Goal: Task Accomplishment & Management: Use online tool/utility

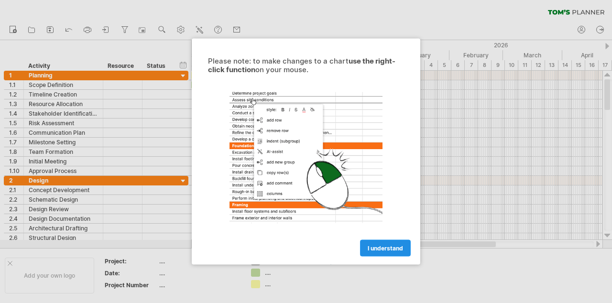
click at [384, 251] on span "I understand" at bounding box center [385, 248] width 35 height 7
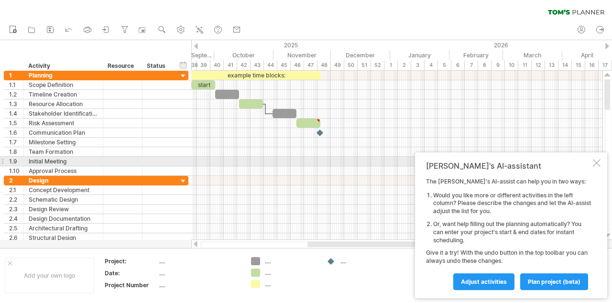
click at [598, 166] on div at bounding box center [597, 163] width 8 height 8
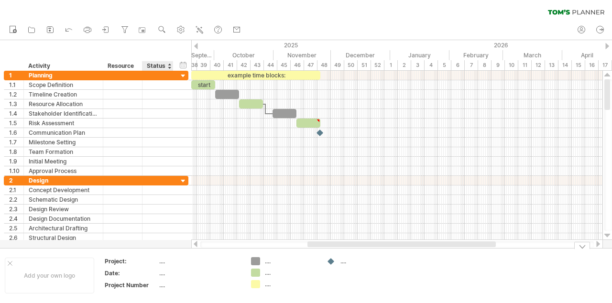
click at [163, 258] on div "...." at bounding box center [199, 261] width 80 height 8
click at [165, 263] on input "text" at bounding box center [197, 261] width 76 height 8
type input "**********"
click at [163, 274] on div "...." at bounding box center [199, 273] width 80 height 8
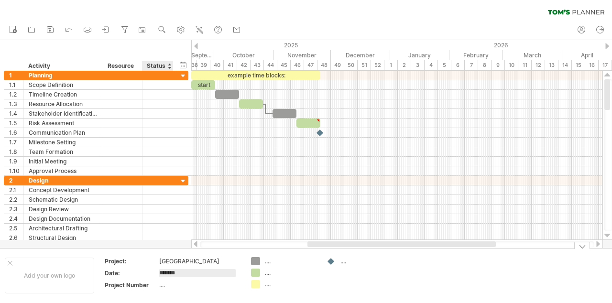
type input "********"
click at [163, 287] on div "...." at bounding box center [199, 285] width 80 height 8
type input "***"
click at [204, 271] on div "[DATE]" at bounding box center [199, 273] width 80 height 8
click at [283, 64] on div "45" at bounding box center [283, 65] width 13 height 10
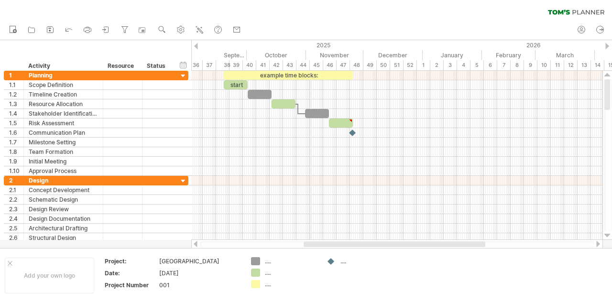
drag, startPoint x: 278, startPoint y: 62, endPoint x: 311, endPoint y: 55, distance: 33.2
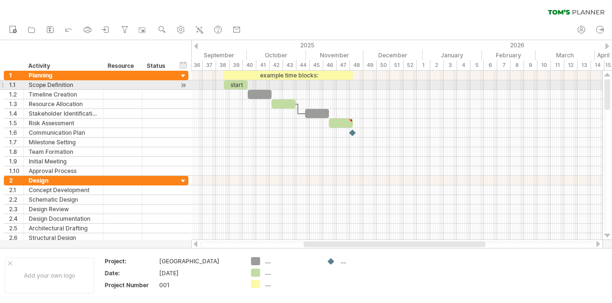
click at [183, 85] on div at bounding box center [183, 85] width 9 height 10
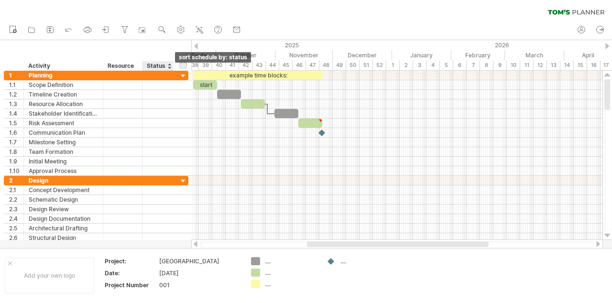
click at [169, 65] on div at bounding box center [169, 66] width 4 height 10
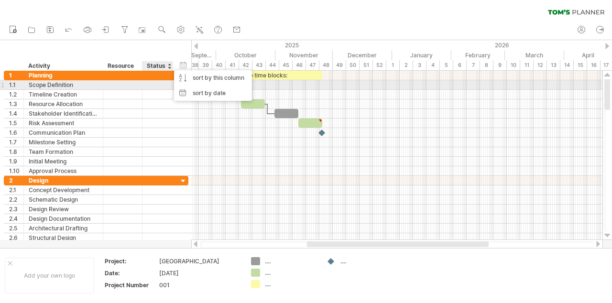
click at [163, 86] on div at bounding box center [157, 84] width 21 height 9
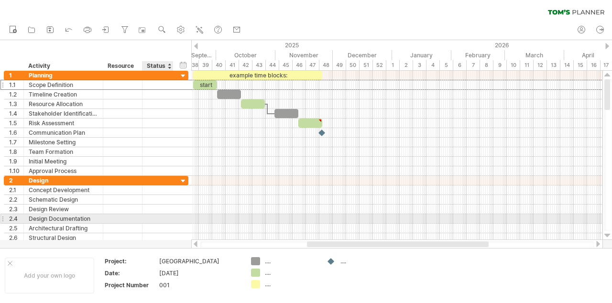
click at [153, 217] on div at bounding box center [157, 218] width 21 height 9
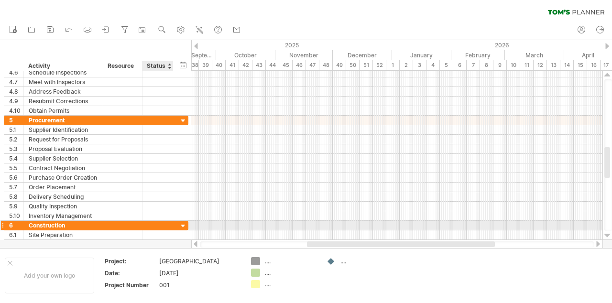
click at [184, 227] on div at bounding box center [183, 226] width 9 height 9
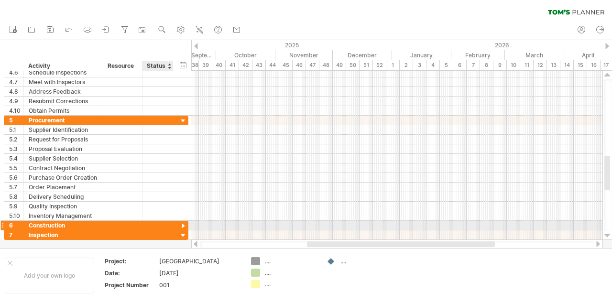
click at [184, 227] on div at bounding box center [183, 226] width 9 height 9
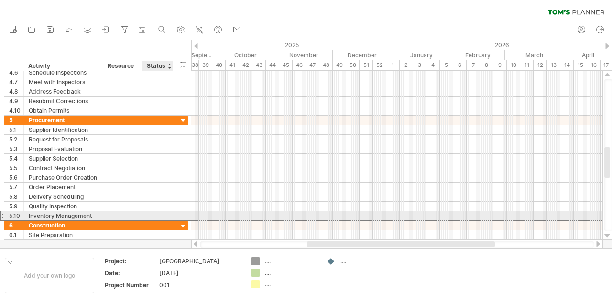
click at [175, 216] on div "**********" at bounding box center [96, 216] width 185 height 10
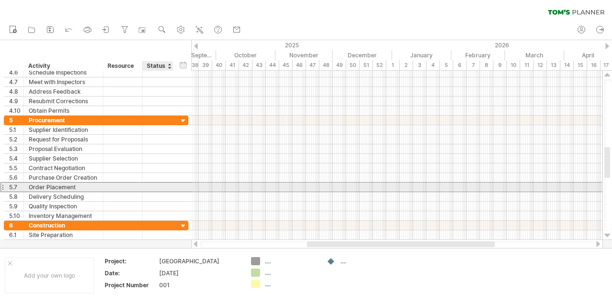
click at [163, 187] on div at bounding box center [157, 187] width 21 height 9
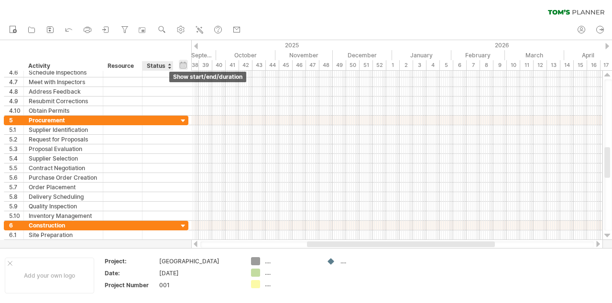
click at [182, 65] on div "hide start/end/duration show start/end/duration" at bounding box center [183, 65] width 9 height 10
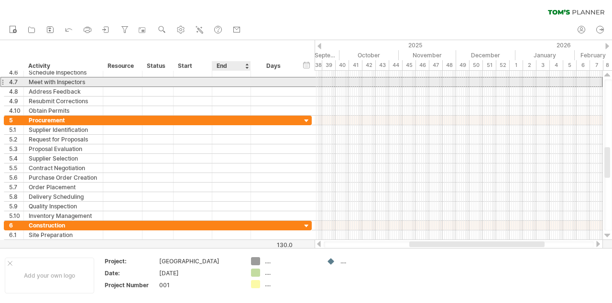
click at [234, 81] on div at bounding box center [231, 81] width 39 height 9
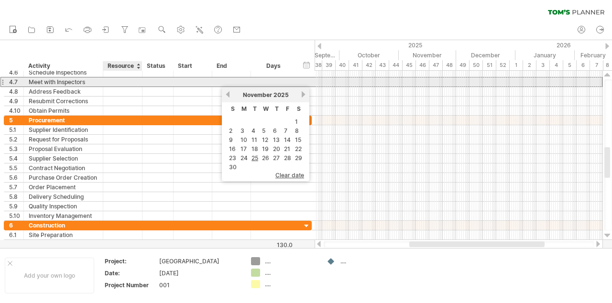
click at [129, 79] on div at bounding box center [122, 81] width 29 height 9
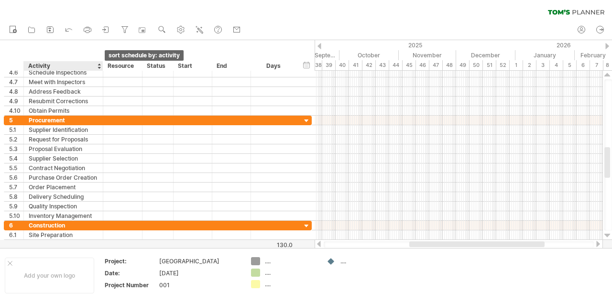
click at [100, 65] on div at bounding box center [99, 66] width 4 height 10
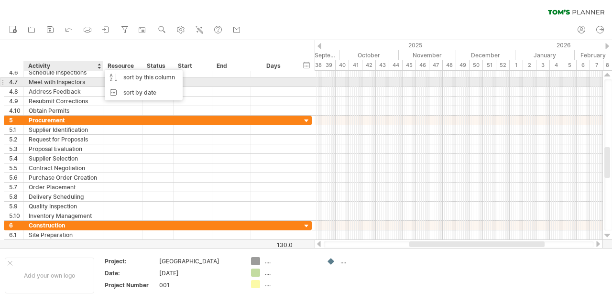
click at [82, 84] on div "Meet with Inspectors" at bounding box center [63, 81] width 69 height 9
click at [84, 84] on div "Meet with Inspectors" at bounding box center [63, 81] width 69 height 9
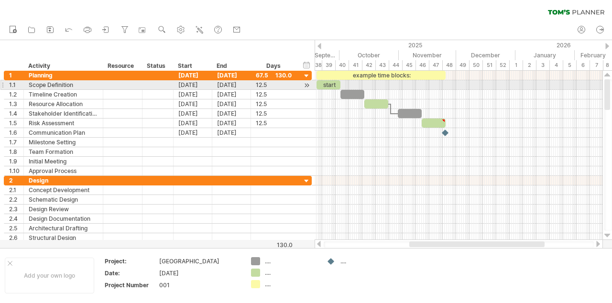
drag, startPoint x: 607, startPoint y: 169, endPoint x: 602, endPoint y: 85, distance: 84.3
click at [602, 85] on div "Trying to reach [DOMAIN_NAME] Connected again... 0% clear filter new 1" at bounding box center [306, 151] width 612 height 303
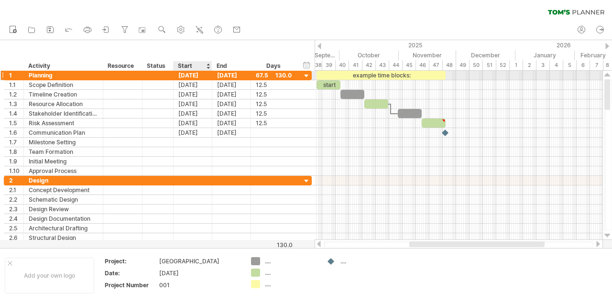
click at [196, 77] on div "[DATE]" at bounding box center [193, 75] width 39 height 9
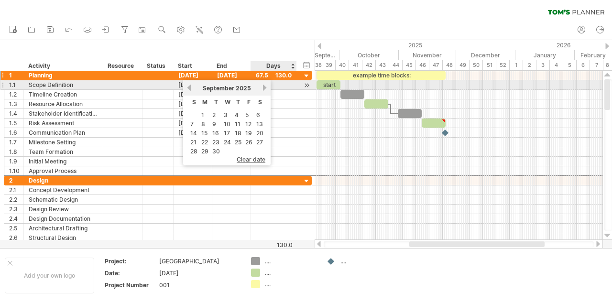
click at [264, 87] on link "next" at bounding box center [264, 87] width 7 height 7
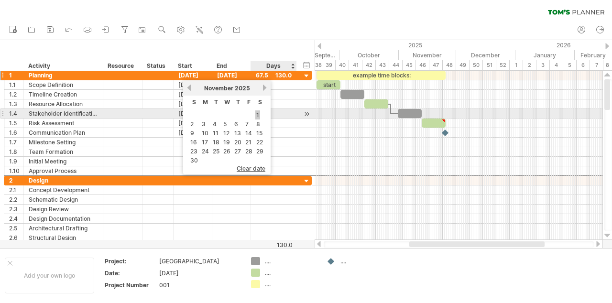
click at [258, 115] on link "1" at bounding box center [257, 114] width 5 height 9
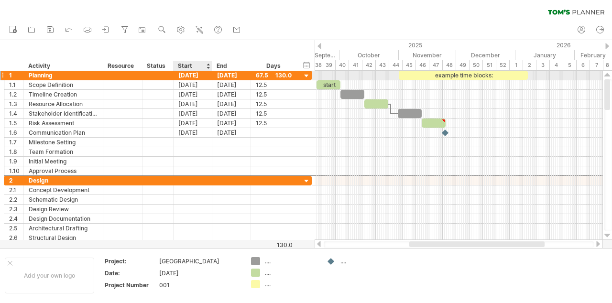
click at [192, 76] on div "[DATE]" at bounding box center [193, 75] width 39 height 9
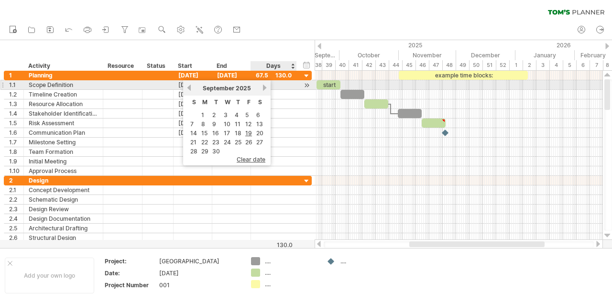
click at [263, 87] on link "next" at bounding box center [264, 87] width 7 height 7
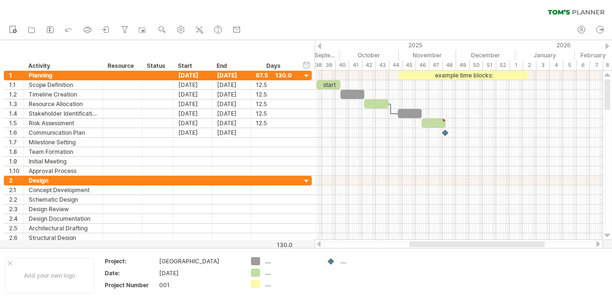
click at [246, 18] on div "clear filter reapply filter" at bounding box center [306, 10] width 612 height 20
click at [201, 78] on div "[DATE]" at bounding box center [193, 75] width 39 height 9
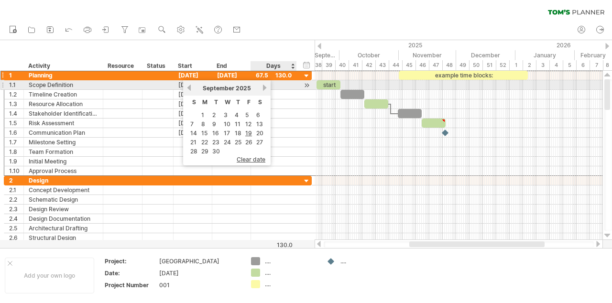
click at [265, 87] on link "next" at bounding box center [264, 87] width 7 height 7
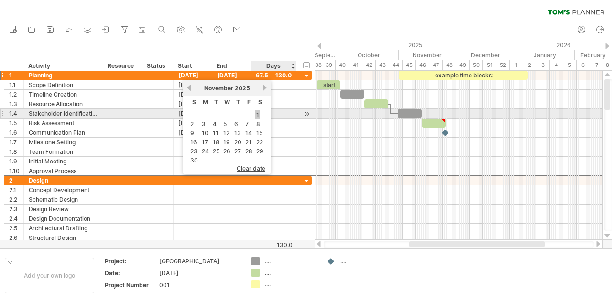
click at [259, 115] on link "1" at bounding box center [257, 114] width 5 height 9
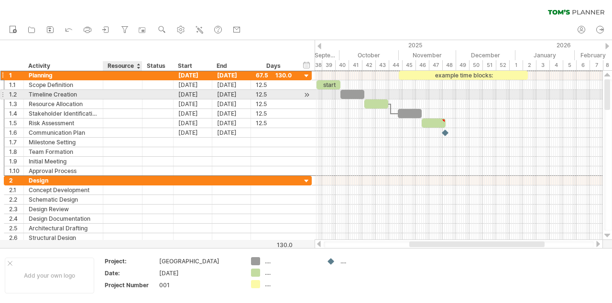
click at [113, 95] on div at bounding box center [122, 94] width 29 height 9
click at [178, 94] on div "[DATE]" at bounding box center [193, 94] width 39 height 9
click at [203, 95] on div "[DATE]" at bounding box center [193, 94] width 39 height 9
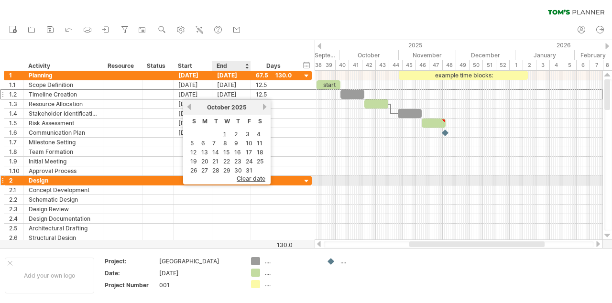
click at [246, 179] on span "clear date" at bounding box center [251, 178] width 29 height 7
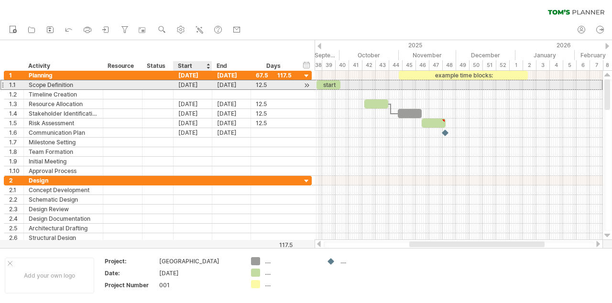
click at [196, 83] on div "[DATE]" at bounding box center [193, 84] width 39 height 9
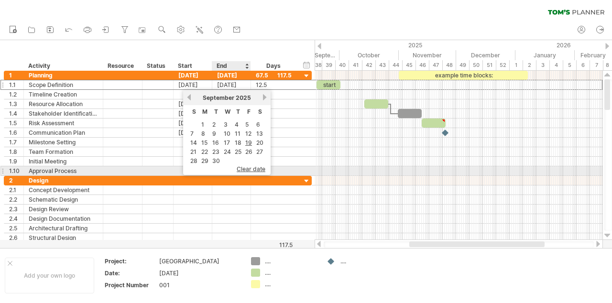
click at [244, 172] on span "clear date" at bounding box center [251, 168] width 29 height 7
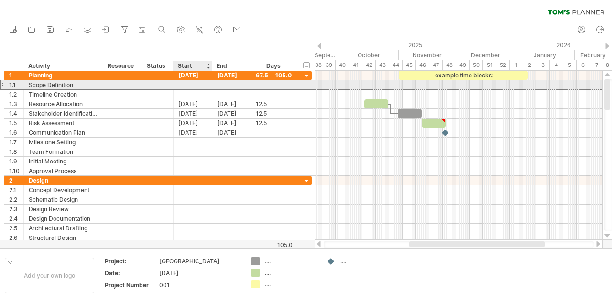
click at [188, 86] on div at bounding box center [193, 84] width 39 height 9
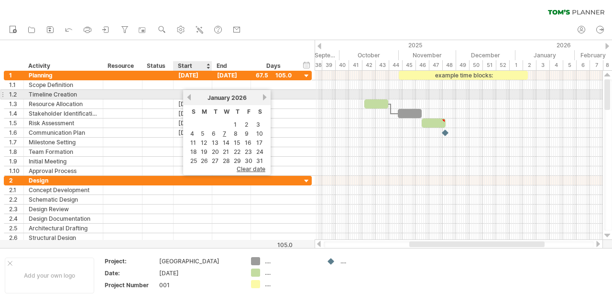
click at [190, 98] on link "previous" at bounding box center [188, 97] width 7 height 7
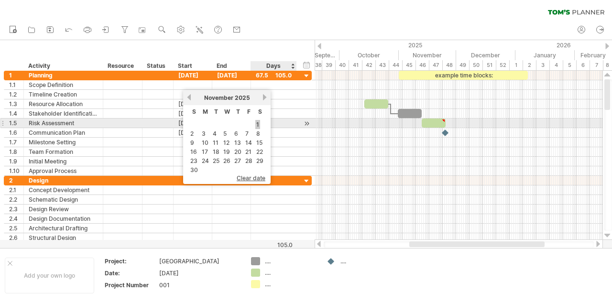
click at [258, 127] on link "1" at bounding box center [257, 124] width 5 height 9
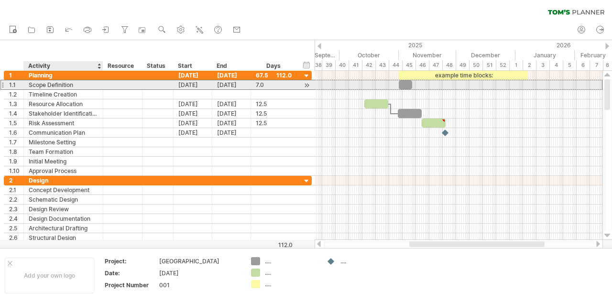
click at [67, 83] on div "Scope Definition" at bounding box center [63, 84] width 69 height 9
click at [67, 83] on input "**********" at bounding box center [63, 84] width 69 height 9
click at [76, 84] on input "**********" at bounding box center [63, 84] width 69 height 9
type input "*"
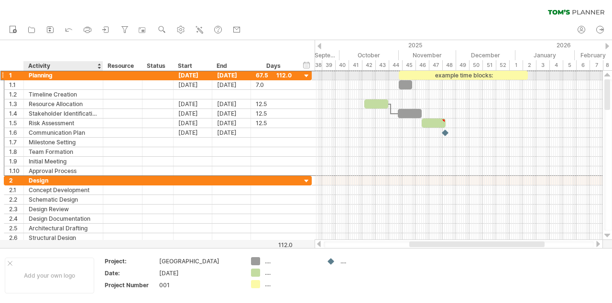
click at [63, 77] on div "Planning" at bounding box center [63, 75] width 69 height 9
click at [53, 76] on input "********" at bounding box center [63, 75] width 69 height 9
type input "*"
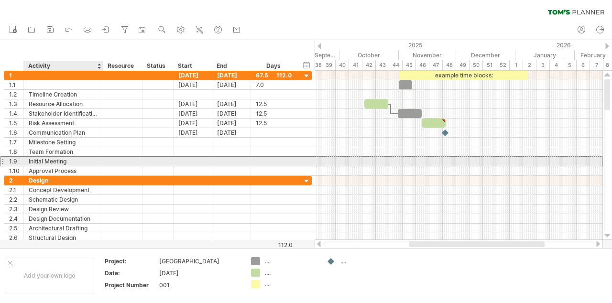
click at [60, 163] on div "Initial Meeting" at bounding box center [63, 161] width 69 height 9
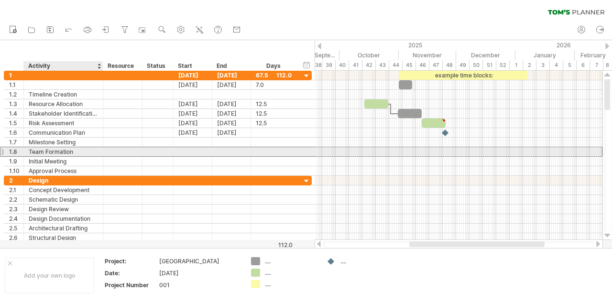
click at [77, 155] on div "Team Formation" at bounding box center [63, 151] width 69 height 9
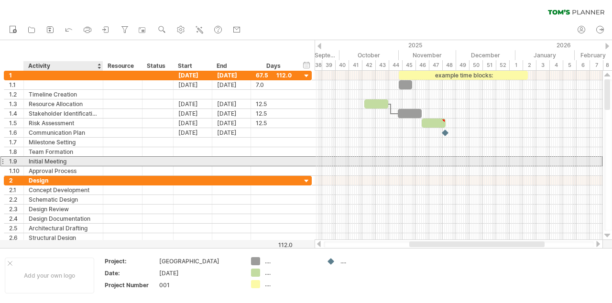
click at [70, 162] on div "Initial Meeting" at bounding box center [63, 161] width 69 height 9
click at [70, 162] on input "**********" at bounding box center [63, 161] width 69 height 9
type input "*"
type input "**********"
click at [185, 164] on div at bounding box center [193, 161] width 39 height 9
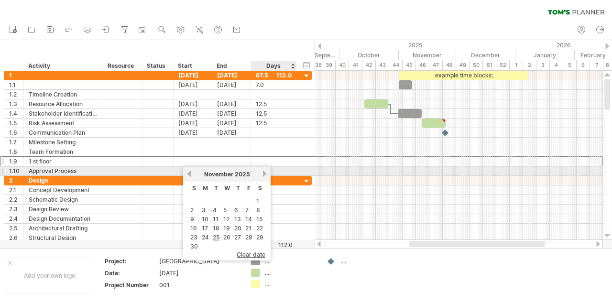
click at [264, 174] on link "next" at bounding box center [264, 173] width 7 height 7
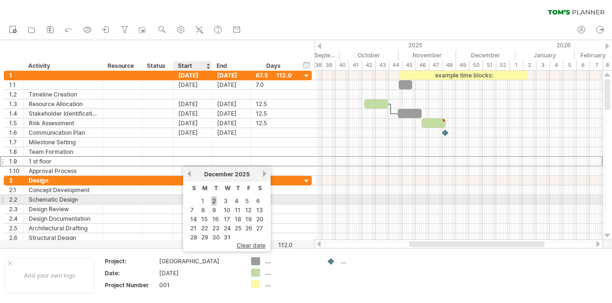
click at [214, 202] on link "2" at bounding box center [213, 200] width 5 height 9
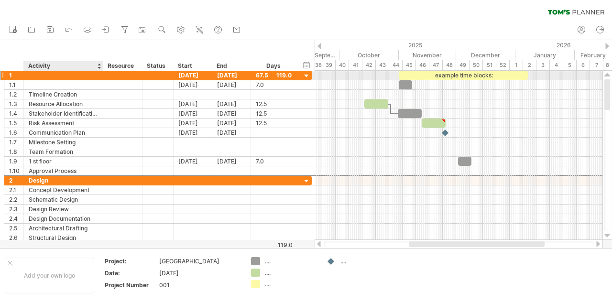
click at [41, 76] on div at bounding box center [63, 75] width 69 height 9
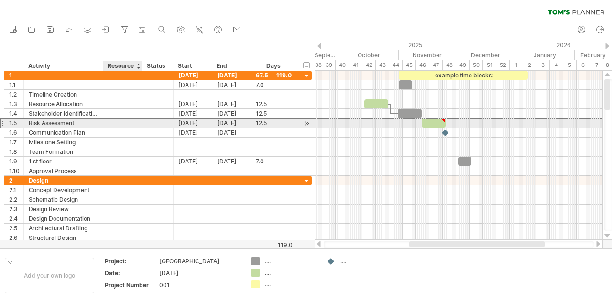
click at [111, 126] on div at bounding box center [122, 123] width 29 height 9
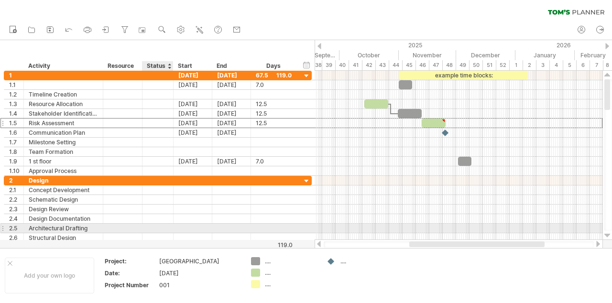
click at [161, 228] on div at bounding box center [157, 228] width 21 height 9
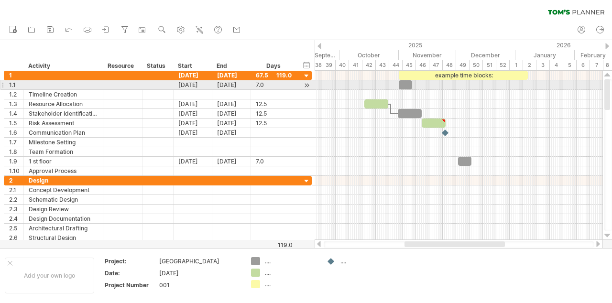
drag, startPoint x: 609, startPoint y: 174, endPoint x: 606, endPoint y: 82, distance: 92.3
click at [606, 82] on div at bounding box center [607, 94] width 6 height 31
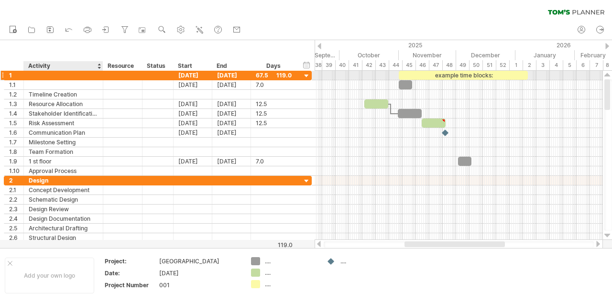
click at [34, 74] on div at bounding box center [63, 75] width 69 height 9
type input "*"
type input "**********"
click at [196, 75] on div "[DATE]" at bounding box center [193, 75] width 39 height 9
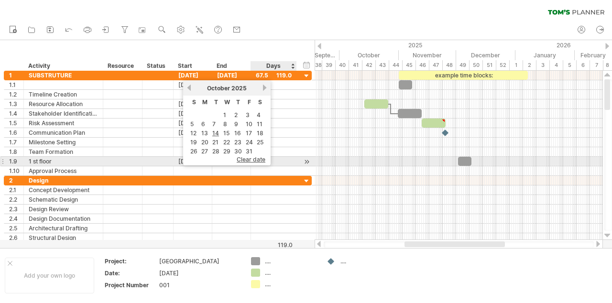
click at [257, 160] on span "clear date" at bounding box center [251, 159] width 29 height 7
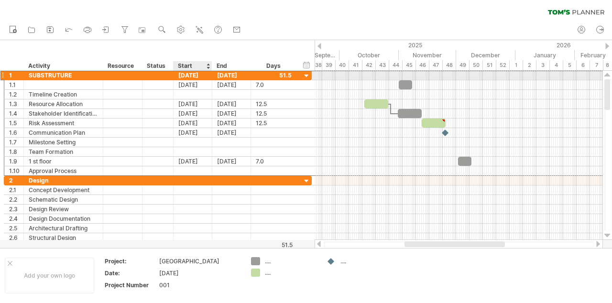
click at [200, 77] on div "[DATE]" at bounding box center [193, 75] width 39 height 9
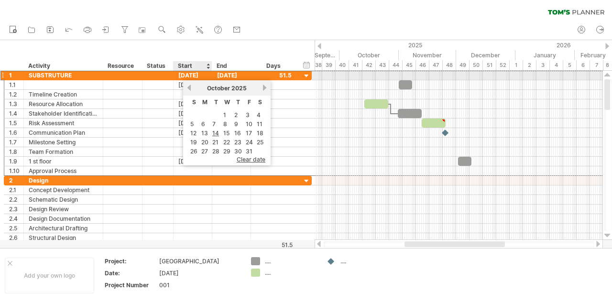
click at [200, 77] on div "[DATE]" at bounding box center [193, 75] width 39 height 9
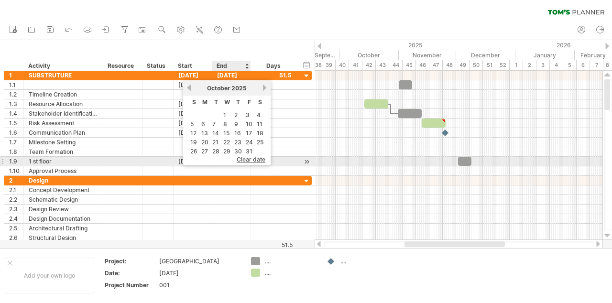
click at [245, 158] on span "clear date" at bounding box center [251, 159] width 29 height 7
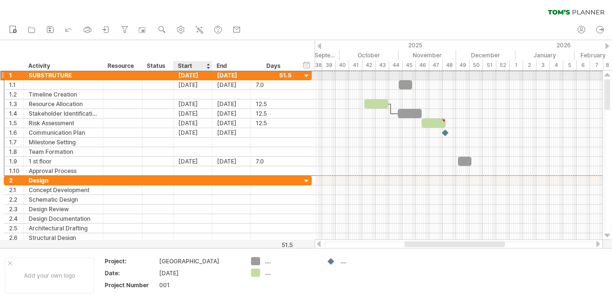
click at [194, 76] on div "[DATE]" at bounding box center [193, 75] width 39 height 9
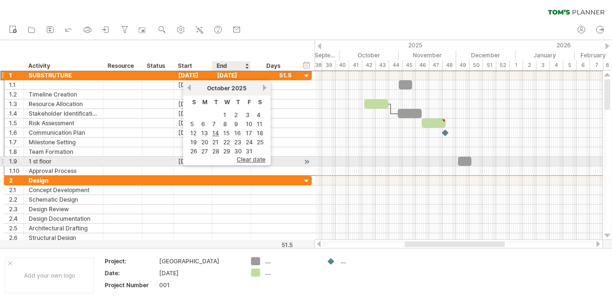
click at [249, 159] on span "clear date" at bounding box center [251, 159] width 29 height 7
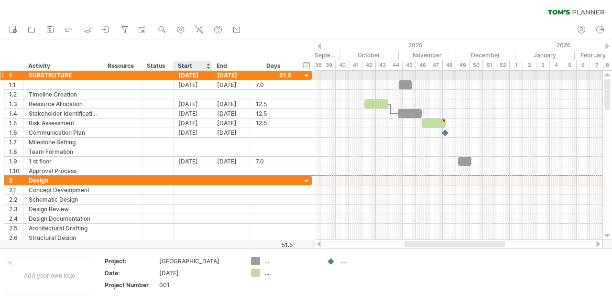
click at [206, 76] on div "[DATE]" at bounding box center [193, 75] width 39 height 9
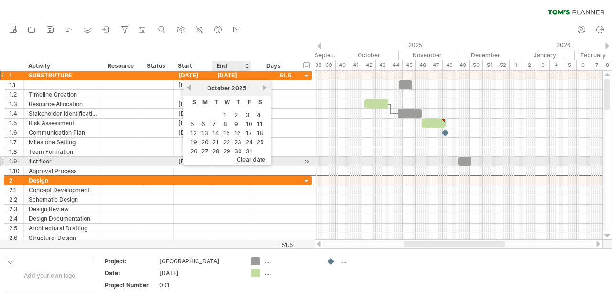
click at [247, 162] on span "clear date" at bounding box center [251, 159] width 29 height 7
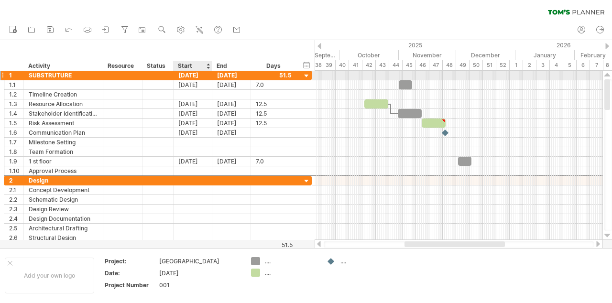
click at [201, 77] on div "[DATE]" at bounding box center [193, 75] width 39 height 9
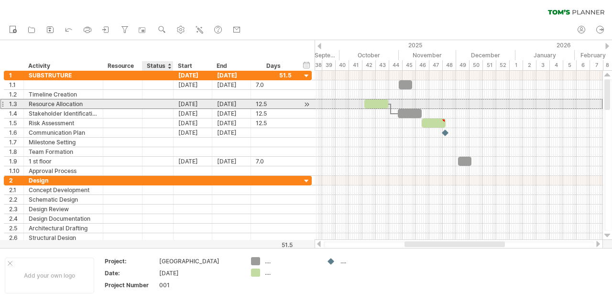
click at [159, 101] on div at bounding box center [157, 103] width 21 height 9
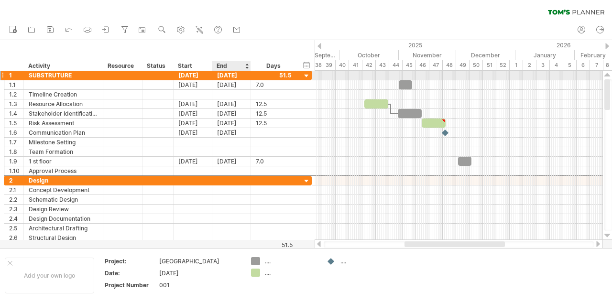
click at [241, 75] on div "[DATE]" at bounding box center [231, 75] width 39 height 9
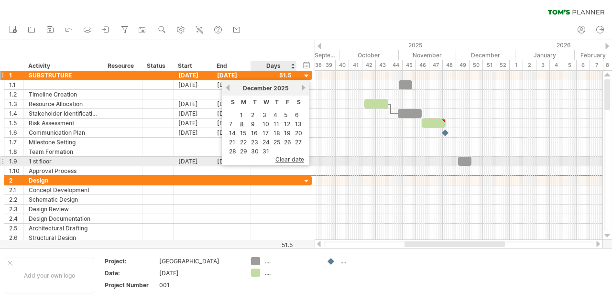
click at [284, 161] on span "clear date" at bounding box center [289, 159] width 29 height 7
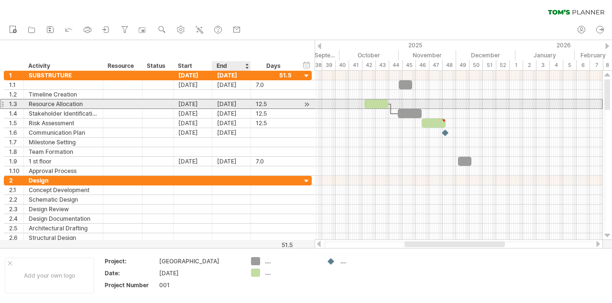
click at [236, 105] on div "[DATE]" at bounding box center [231, 103] width 39 height 9
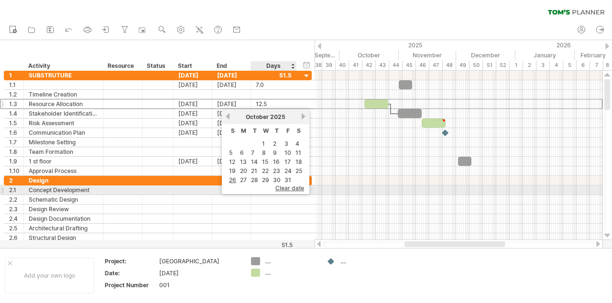
click at [291, 188] on span "clear date" at bounding box center [289, 188] width 29 height 7
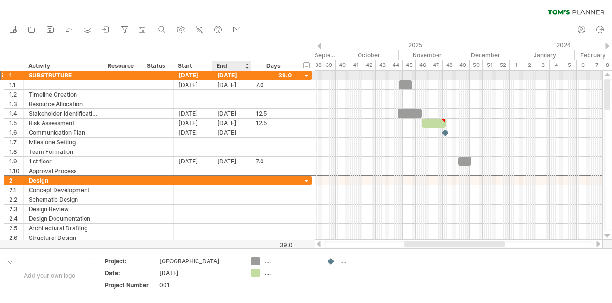
click at [238, 76] on div "[DATE]" at bounding box center [231, 75] width 39 height 9
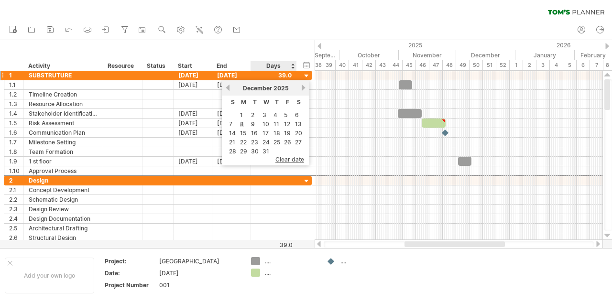
click at [288, 51] on div "hide start/end/duration show start/end/duration ******** Activity ******** Reso…" at bounding box center [157, 55] width 315 height 31
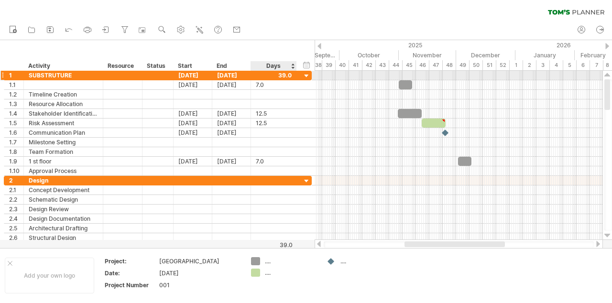
click at [306, 76] on div at bounding box center [306, 76] width 9 height 9
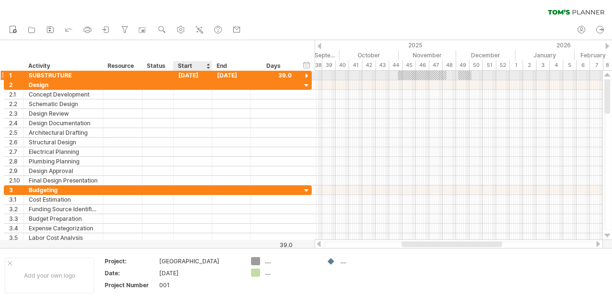
click at [194, 77] on div "[DATE]" at bounding box center [193, 75] width 39 height 9
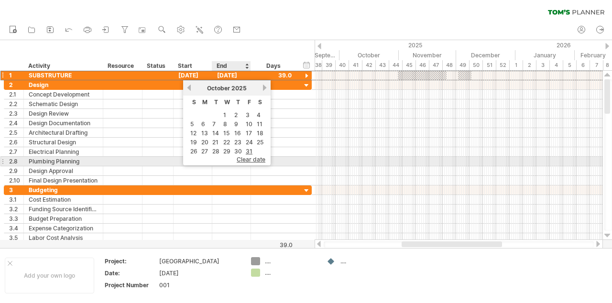
click at [250, 158] on span "clear date" at bounding box center [251, 159] width 29 height 7
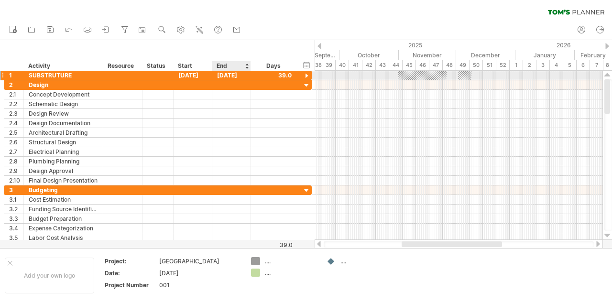
click at [230, 75] on div "[DATE]" at bounding box center [231, 75] width 39 height 9
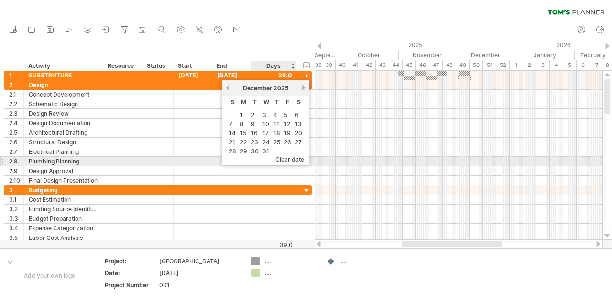
click at [288, 160] on span "clear date" at bounding box center [289, 159] width 29 height 7
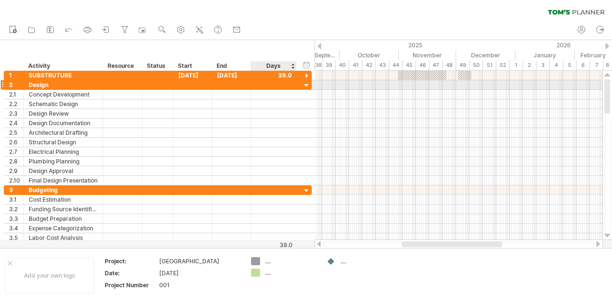
click at [306, 86] on div at bounding box center [306, 85] width 9 height 9
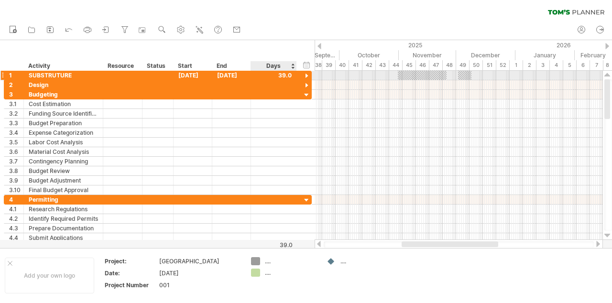
click at [307, 76] on div at bounding box center [306, 76] width 9 height 9
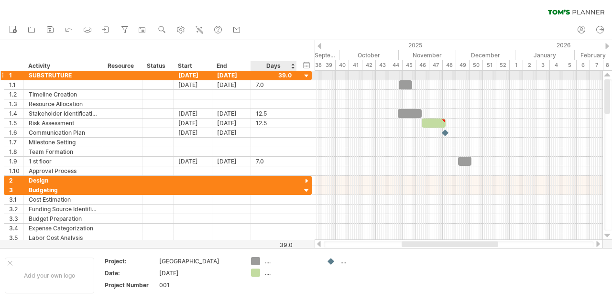
click at [306, 74] on div at bounding box center [306, 76] width 9 height 9
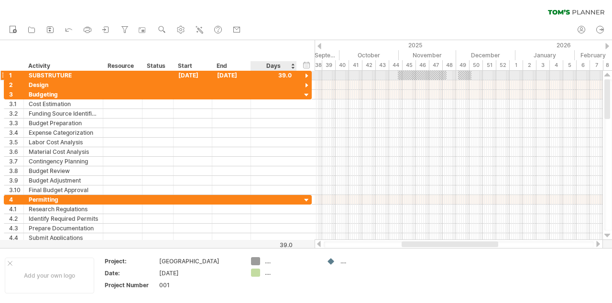
click at [306, 74] on div at bounding box center [306, 76] width 9 height 9
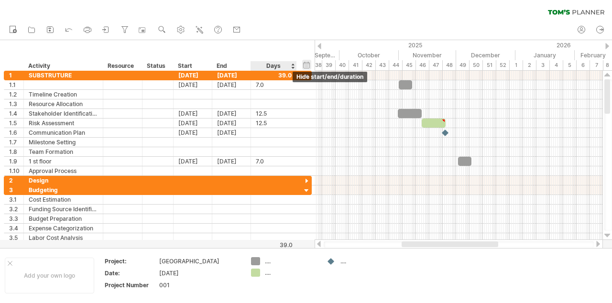
click at [307, 66] on div "hide start/end/duration show start/end/duration" at bounding box center [306, 65] width 9 height 10
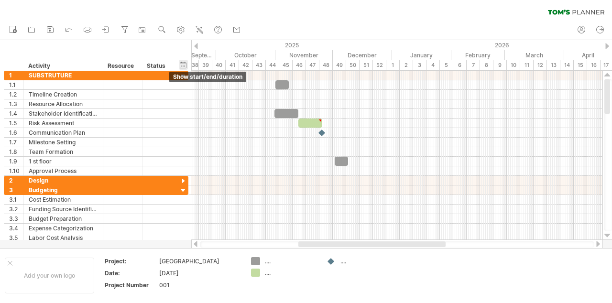
click at [182, 66] on div "hide start/end/duration show start/end/duration" at bounding box center [183, 65] width 9 height 10
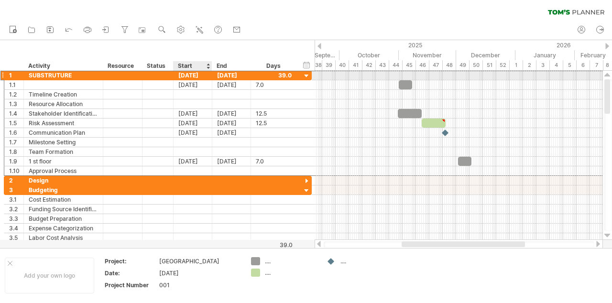
drag, startPoint x: 177, startPoint y: 76, endPoint x: 205, endPoint y: 75, distance: 28.2
click at [205, 75] on div "[DATE]" at bounding box center [193, 75] width 39 height 9
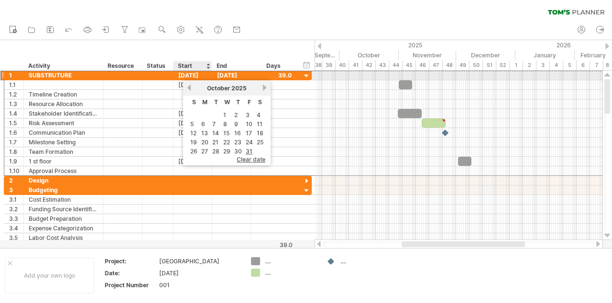
click at [205, 75] on div "[DATE]" at bounding box center [193, 75] width 39 height 9
click at [200, 47] on div "hide start/end/duration show start/end/duration ******** Activity ******** Reso…" at bounding box center [157, 55] width 315 height 31
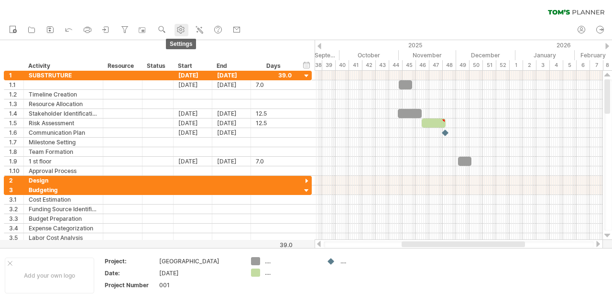
click at [182, 32] on use at bounding box center [181, 30] width 10 height 10
select select "*"
select select "**"
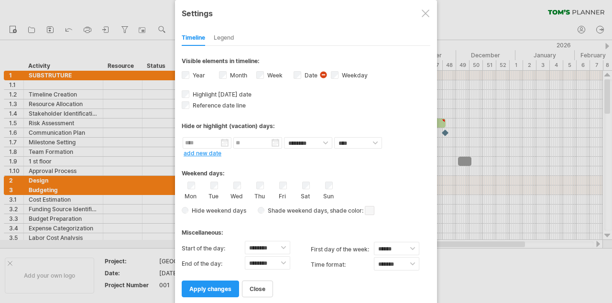
click at [424, 14] on div at bounding box center [426, 14] width 8 height 8
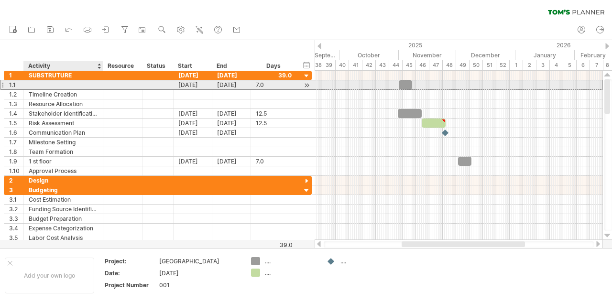
click at [33, 83] on div at bounding box center [63, 84] width 69 height 9
type input "**********"
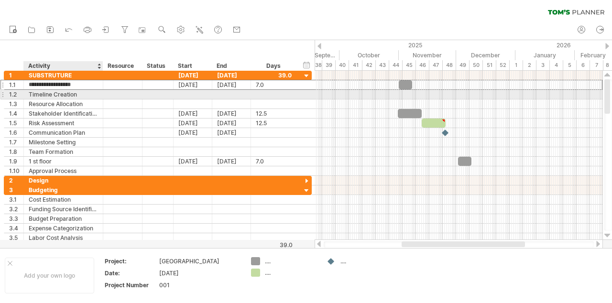
click at [47, 98] on div "Timeline Creation" at bounding box center [63, 94] width 69 height 9
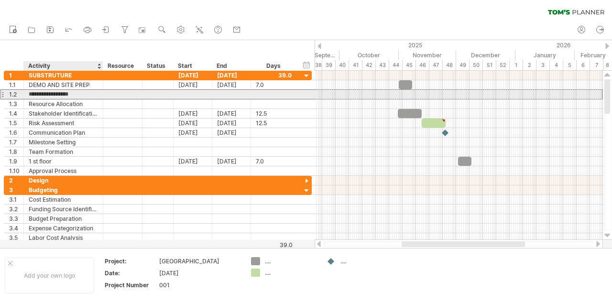
click at [77, 98] on input "**********" at bounding box center [63, 94] width 69 height 9
type input "*"
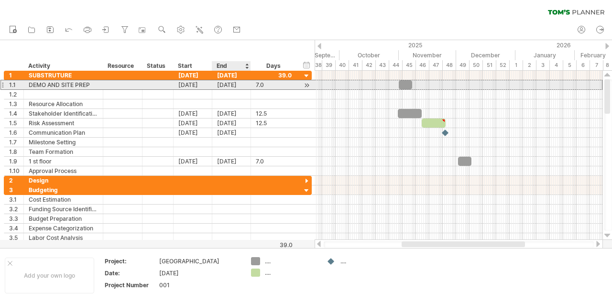
click at [225, 86] on div "[DATE]" at bounding box center [231, 84] width 39 height 9
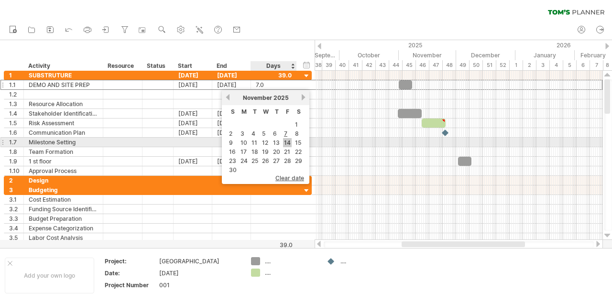
click at [286, 143] on link "14" at bounding box center [287, 142] width 9 height 9
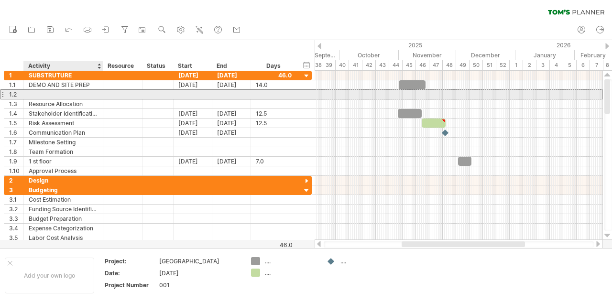
click at [54, 93] on div at bounding box center [63, 94] width 69 height 9
type input "*"
type input "**********"
click at [195, 94] on div at bounding box center [193, 94] width 39 height 9
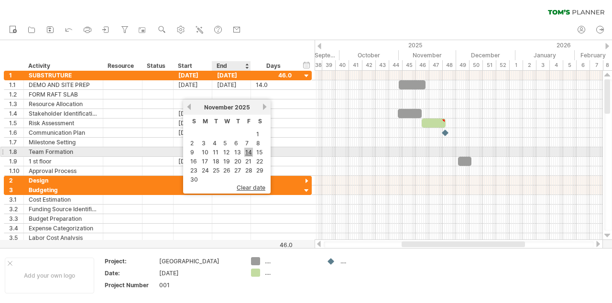
click at [247, 152] on link "14" at bounding box center [248, 152] width 9 height 9
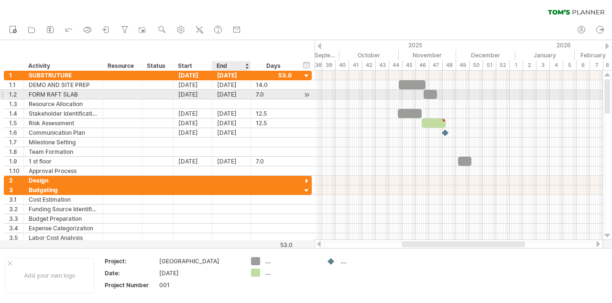
click at [228, 93] on div "[DATE]" at bounding box center [231, 94] width 39 height 9
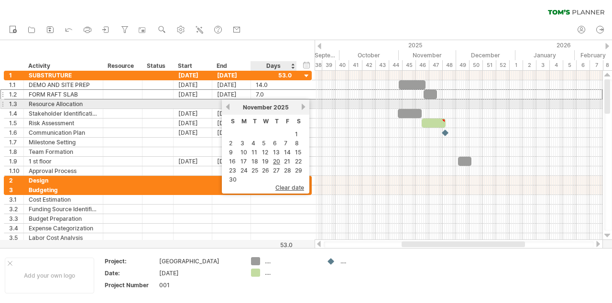
click at [303, 107] on link "next" at bounding box center [303, 106] width 7 height 7
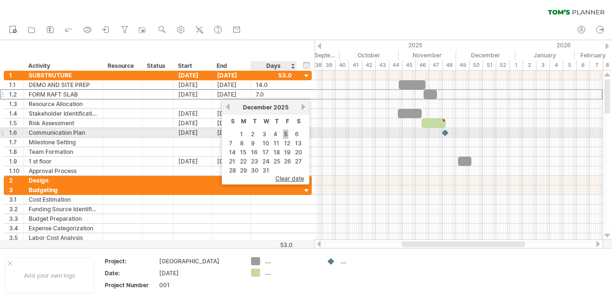
click at [287, 136] on link "5" at bounding box center [285, 134] width 5 height 9
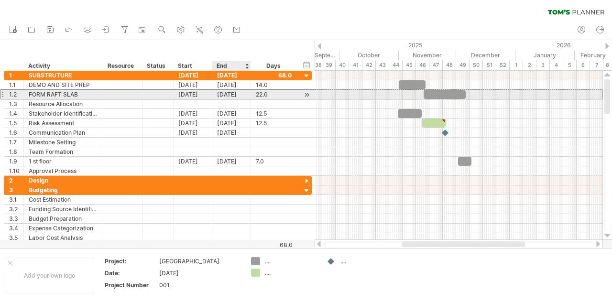
click at [236, 92] on div "[DATE]" at bounding box center [231, 94] width 39 height 9
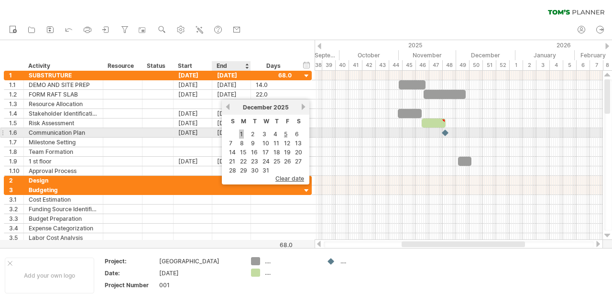
click at [241, 135] on link "1" at bounding box center [241, 134] width 5 height 9
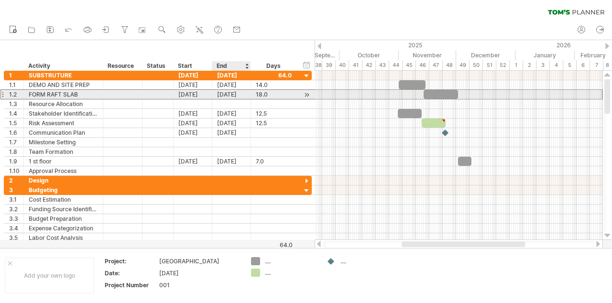
click at [227, 96] on div "[DATE]" at bounding box center [231, 94] width 39 height 9
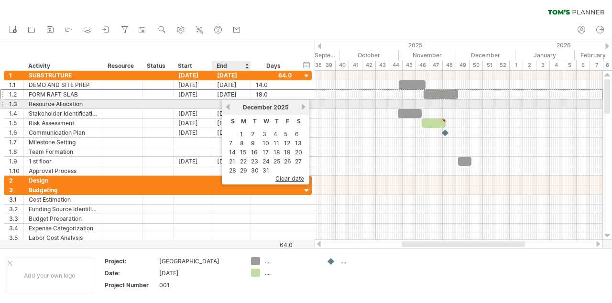
click at [229, 106] on link "previous" at bounding box center [227, 106] width 7 height 7
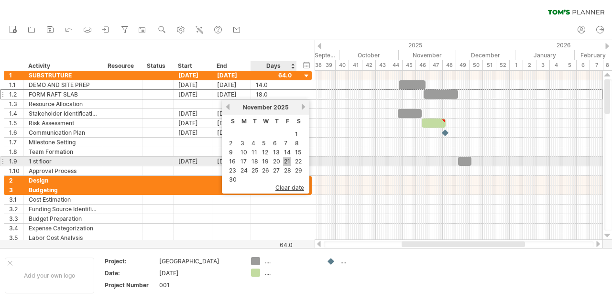
click at [284, 160] on link "21" at bounding box center [287, 161] width 8 height 9
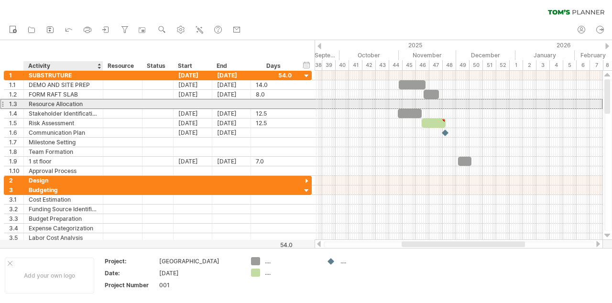
click at [74, 105] on div "Resource Allocation" at bounding box center [63, 103] width 69 height 9
click at [85, 104] on input "**********" at bounding box center [63, 103] width 69 height 9
type input "*"
type input "**********"
click at [195, 106] on div at bounding box center [193, 103] width 39 height 9
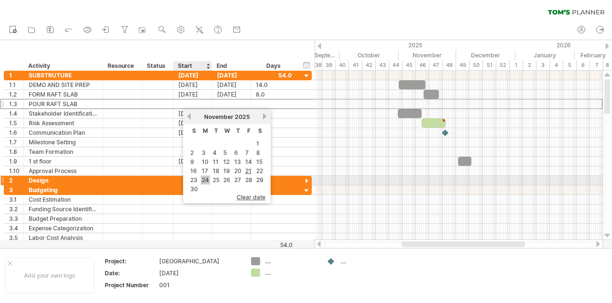
click at [205, 180] on link "24" at bounding box center [205, 179] width 9 height 9
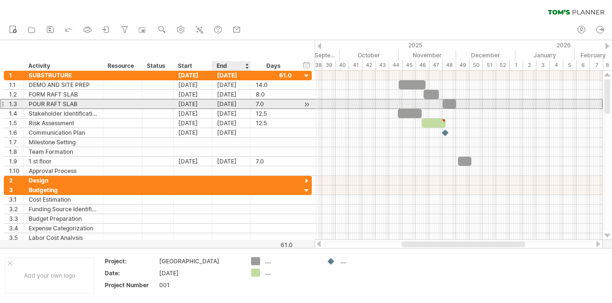
click at [233, 105] on div "[DATE]" at bounding box center [231, 103] width 39 height 9
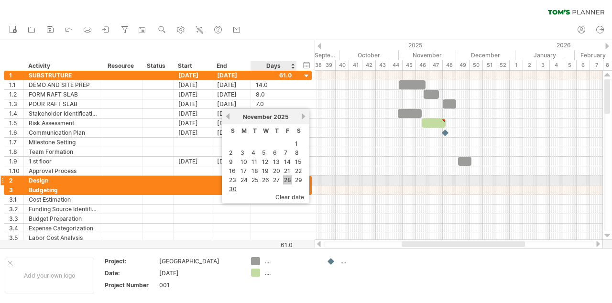
click at [288, 183] on link "28" at bounding box center [287, 179] width 9 height 9
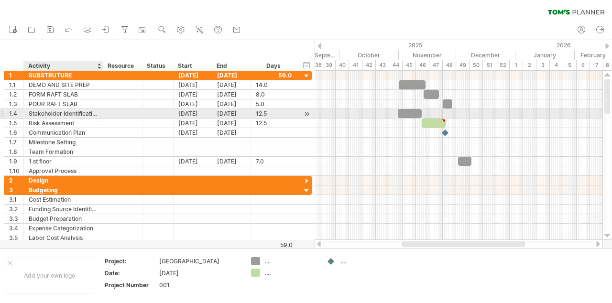
click at [94, 115] on div "Stakeholder Identification" at bounding box center [63, 113] width 69 height 9
click at [98, 115] on input "**********" at bounding box center [63, 113] width 69 height 9
click at [102, 114] on div at bounding box center [101, 114] width 5 height 10
click at [97, 112] on div "Stakeholder Identification" at bounding box center [63, 113] width 69 height 9
click at [97, 114] on input "**********" at bounding box center [63, 113] width 69 height 9
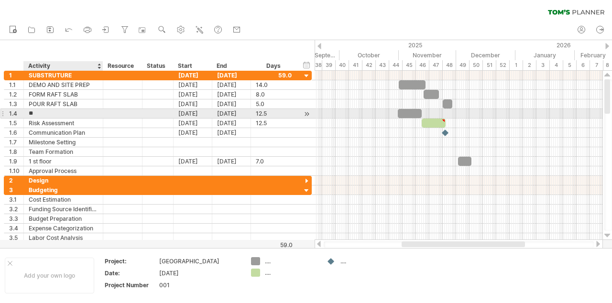
type input "*"
click at [35, 114] on input "*" at bounding box center [63, 113] width 69 height 9
type input "*"
type input "**********"
click at [189, 116] on div "[DATE]" at bounding box center [193, 113] width 39 height 9
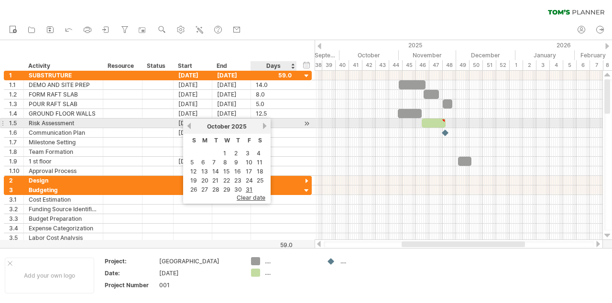
click at [262, 127] on link "next" at bounding box center [264, 125] width 7 height 7
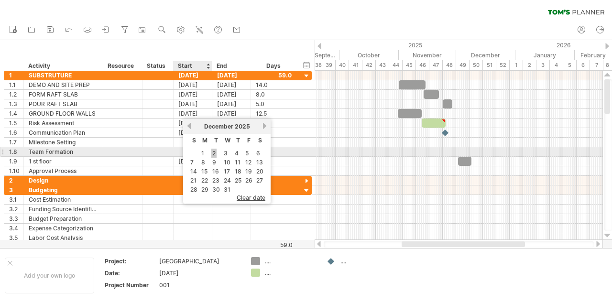
click at [215, 154] on link "2" at bounding box center [213, 153] width 5 height 9
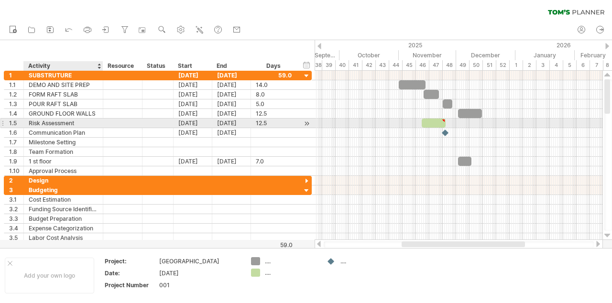
click at [77, 124] on div "Risk Assessment" at bounding box center [63, 123] width 69 height 9
click at [78, 124] on input "**********" at bounding box center [63, 123] width 69 height 9
type input "*"
type input "**********"
click at [189, 124] on div "[DATE]" at bounding box center [193, 123] width 39 height 9
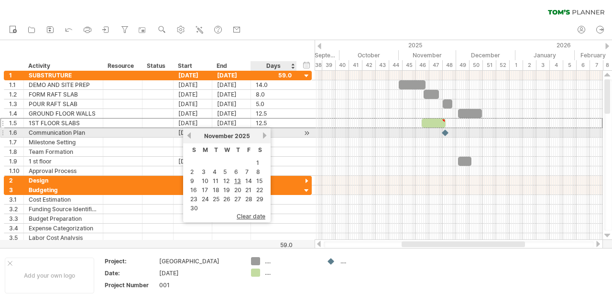
click at [264, 136] on link "next" at bounding box center [264, 135] width 7 height 7
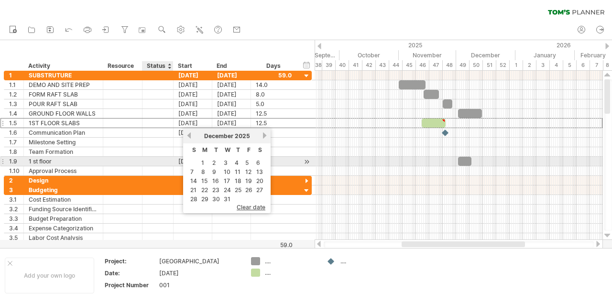
click at [161, 162] on div at bounding box center [157, 161] width 21 height 9
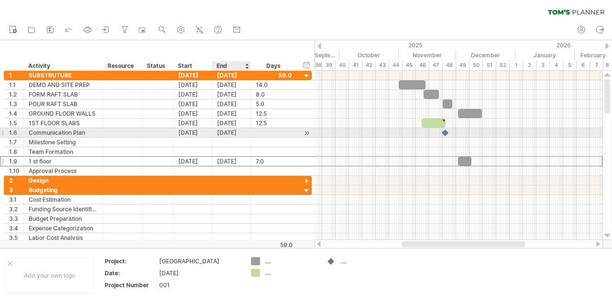
click at [224, 132] on div "[DATE]" at bounding box center [231, 132] width 39 height 9
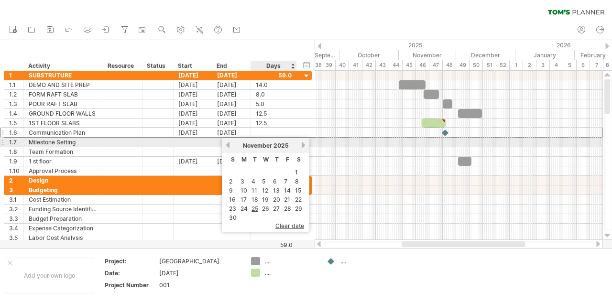
click at [303, 145] on link "next" at bounding box center [303, 144] width 7 height 7
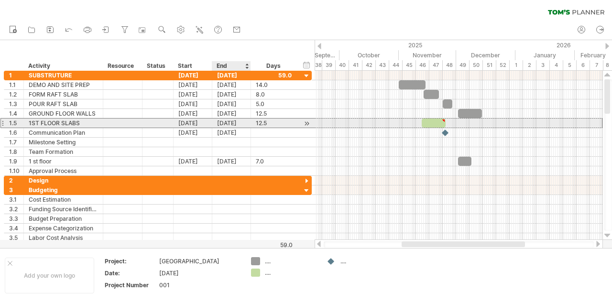
click at [239, 123] on div "[DATE]" at bounding box center [231, 123] width 39 height 9
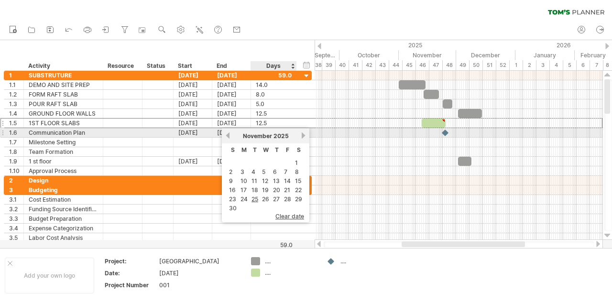
click at [302, 136] on link "next" at bounding box center [303, 135] width 7 height 7
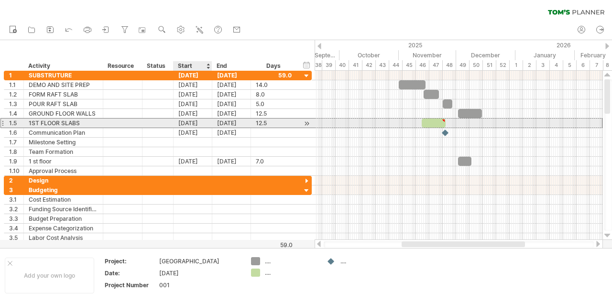
click at [196, 122] on div "[DATE]" at bounding box center [193, 123] width 39 height 9
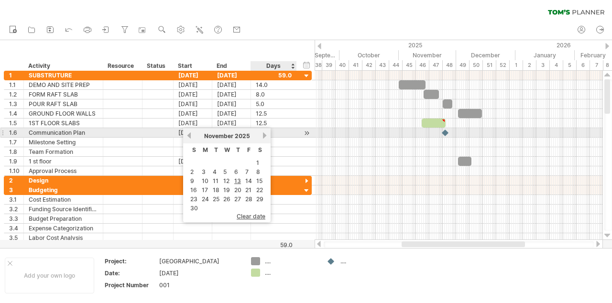
click at [264, 134] on link "next" at bounding box center [264, 135] width 7 height 7
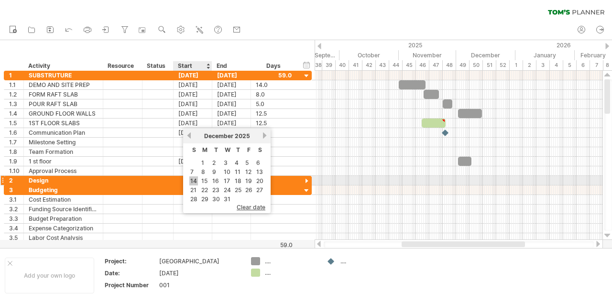
click at [194, 181] on link "14" at bounding box center [193, 180] width 9 height 9
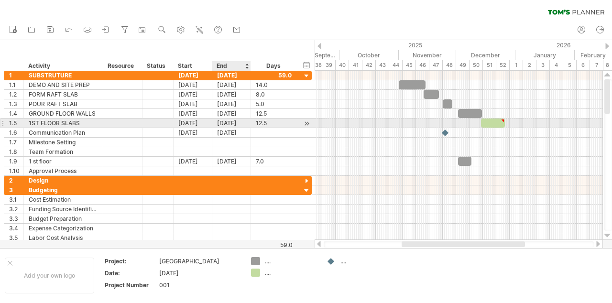
click at [236, 121] on div "[DATE]" at bounding box center [231, 123] width 39 height 9
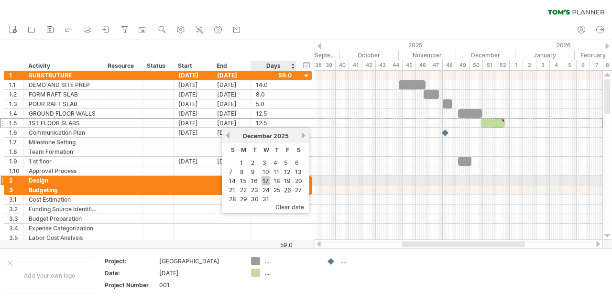
click at [266, 181] on link "17" at bounding box center [265, 180] width 8 height 9
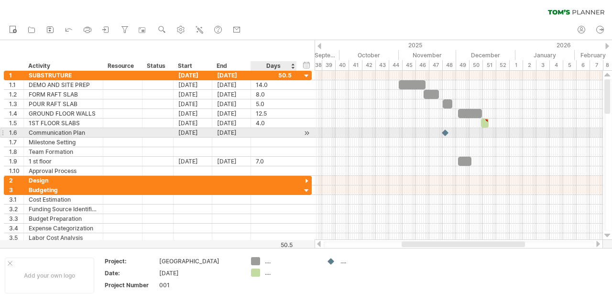
click at [306, 132] on div at bounding box center [306, 133] width 9 height 10
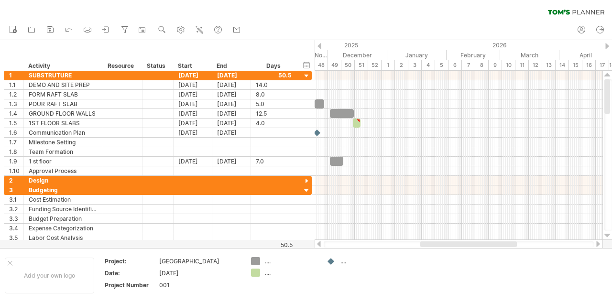
click at [320, 46] on div at bounding box center [319, 46] width 4 height 6
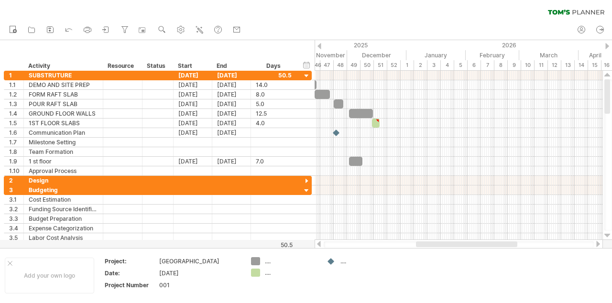
click at [320, 46] on div at bounding box center [319, 46] width 4 height 6
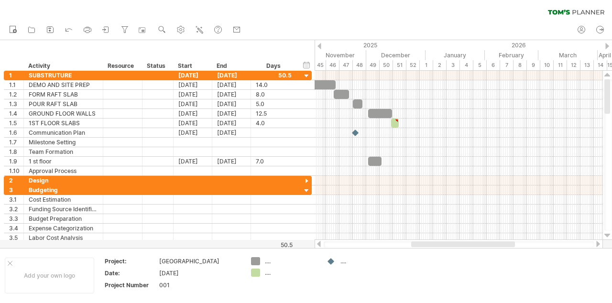
click at [320, 46] on div at bounding box center [319, 46] width 4 height 6
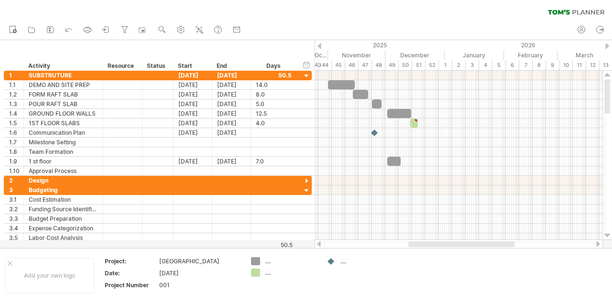
click at [320, 46] on div at bounding box center [319, 46] width 4 height 6
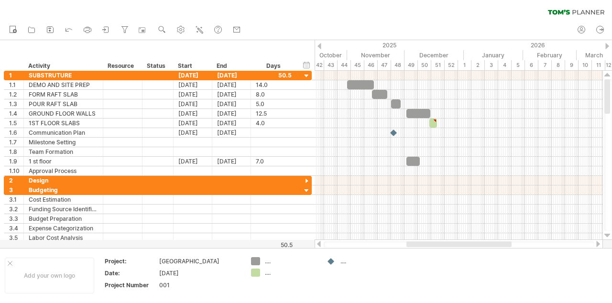
click at [320, 46] on div at bounding box center [319, 46] width 4 height 6
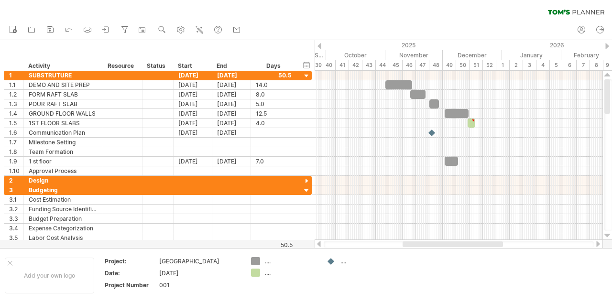
click at [320, 46] on div at bounding box center [319, 46] width 4 height 6
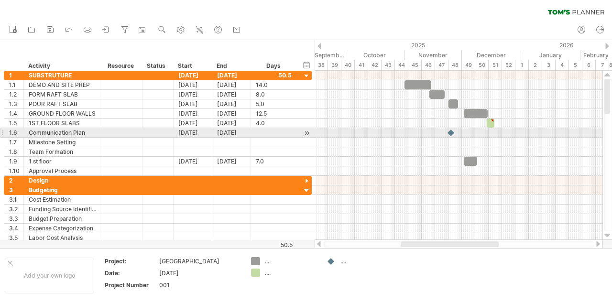
click at [451, 133] on div at bounding box center [451, 132] width 10 height 9
click at [451, 133] on div at bounding box center [451, 132] width 11 height 9
click at [88, 135] on div "Communication Plan" at bounding box center [63, 132] width 69 height 9
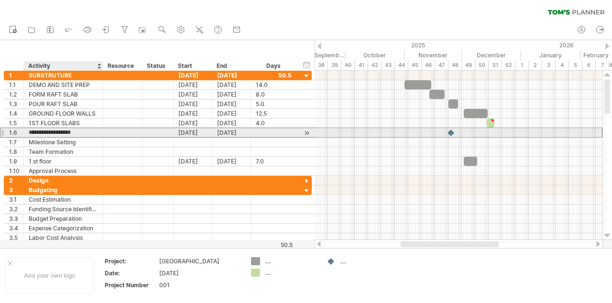
click at [88, 132] on input "**********" at bounding box center [63, 132] width 69 height 9
type input "*"
click at [187, 131] on div "[DATE]" at bounding box center [193, 132] width 39 height 9
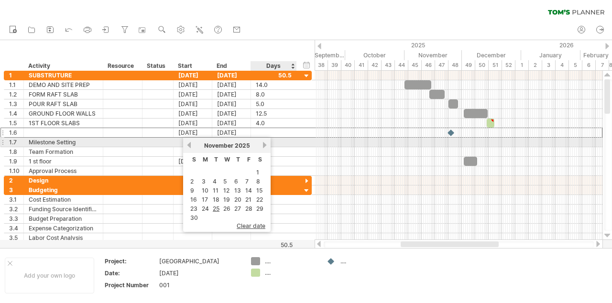
click at [264, 145] on link "next" at bounding box center [264, 144] width 7 height 7
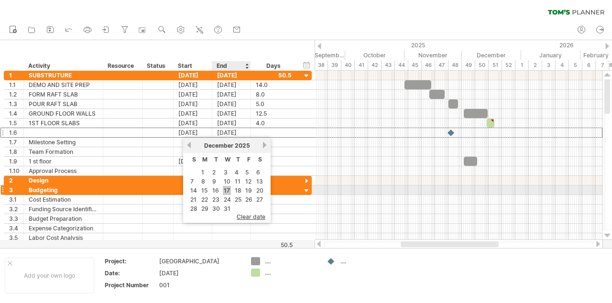
click at [225, 191] on link "17" at bounding box center [227, 190] width 8 height 9
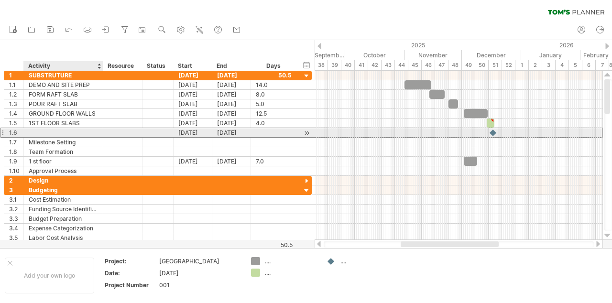
click at [33, 131] on div at bounding box center [63, 132] width 69 height 9
type input "*"
type input "**********"
click at [231, 132] on div "[DATE]" at bounding box center [231, 132] width 39 height 9
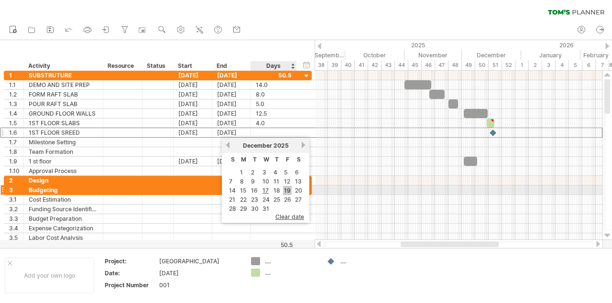
click at [286, 192] on link "19" at bounding box center [287, 190] width 9 height 9
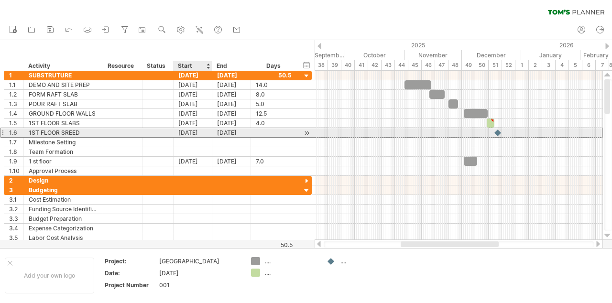
click at [195, 134] on div "[DATE]" at bounding box center [193, 132] width 39 height 9
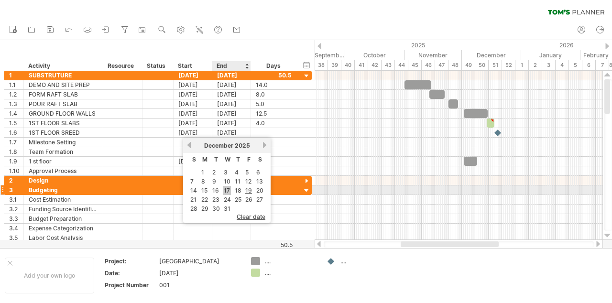
click at [227, 190] on link "17" at bounding box center [227, 190] width 8 height 9
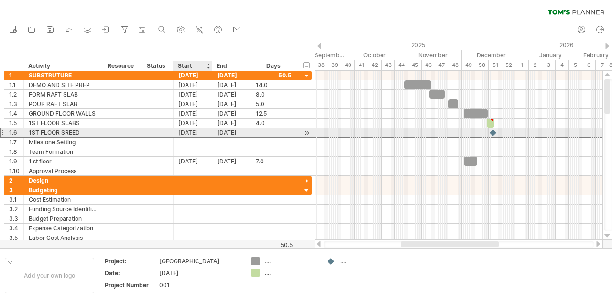
click at [196, 134] on div "[DATE]" at bounding box center [193, 132] width 39 height 9
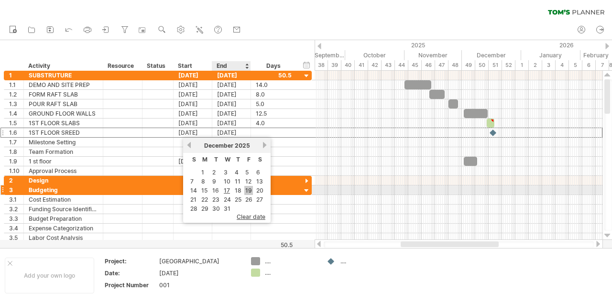
click at [249, 191] on link "19" at bounding box center [248, 190] width 9 height 9
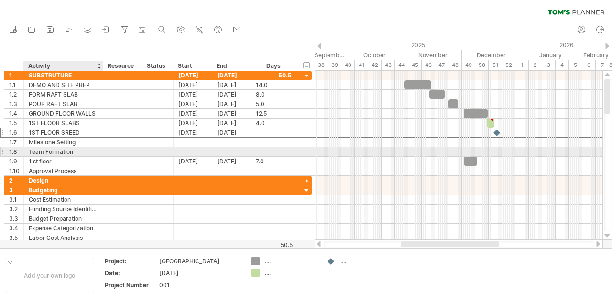
click at [84, 152] on div "Team Formation" at bounding box center [63, 151] width 69 height 9
click at [74, 152] on input "**********" at bounding box center [63, 151] width 69 height 9
type input "*"
